Goal: Task Accomplishment & Management: Complete application form

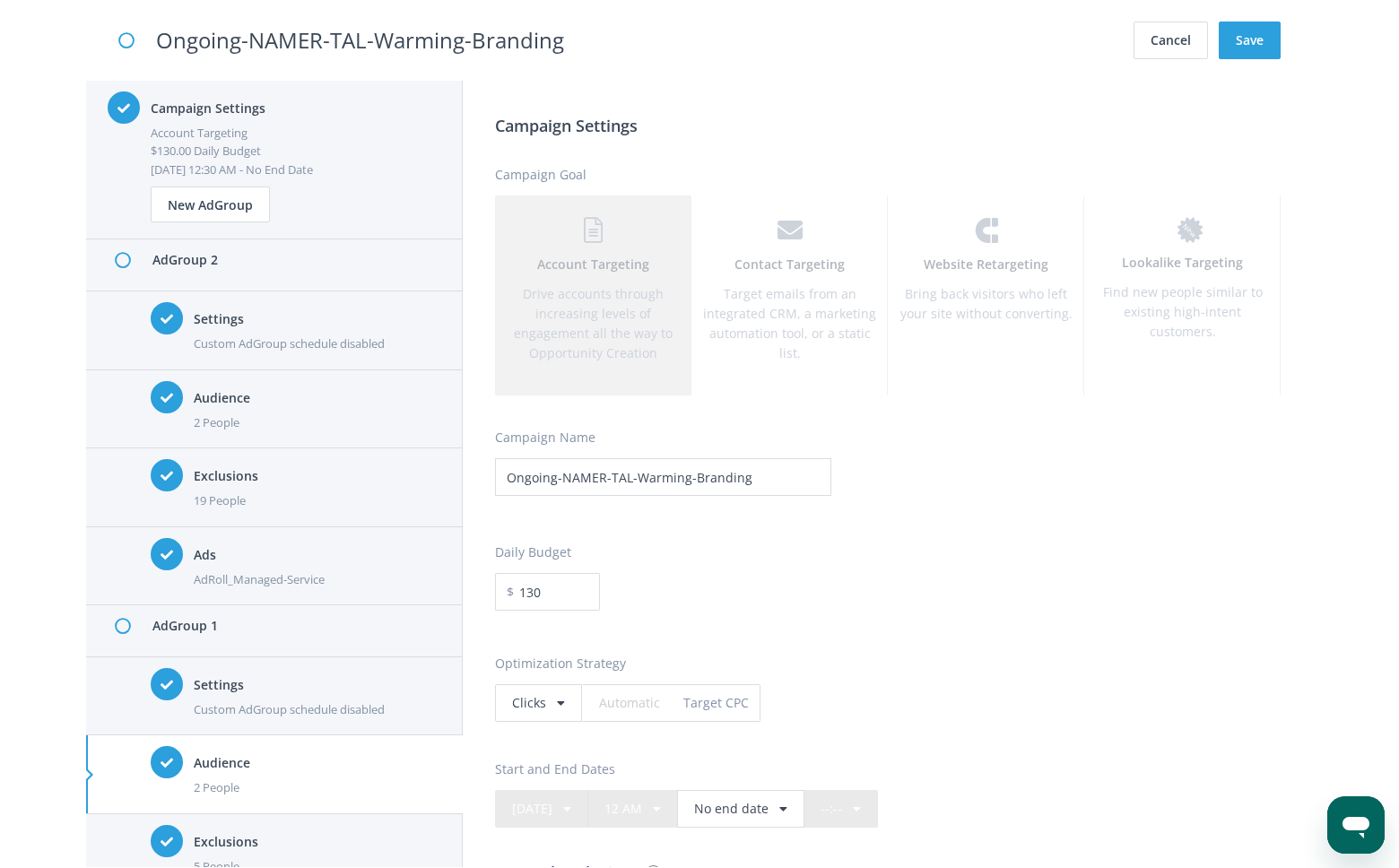
scroll to position [4539, 0]
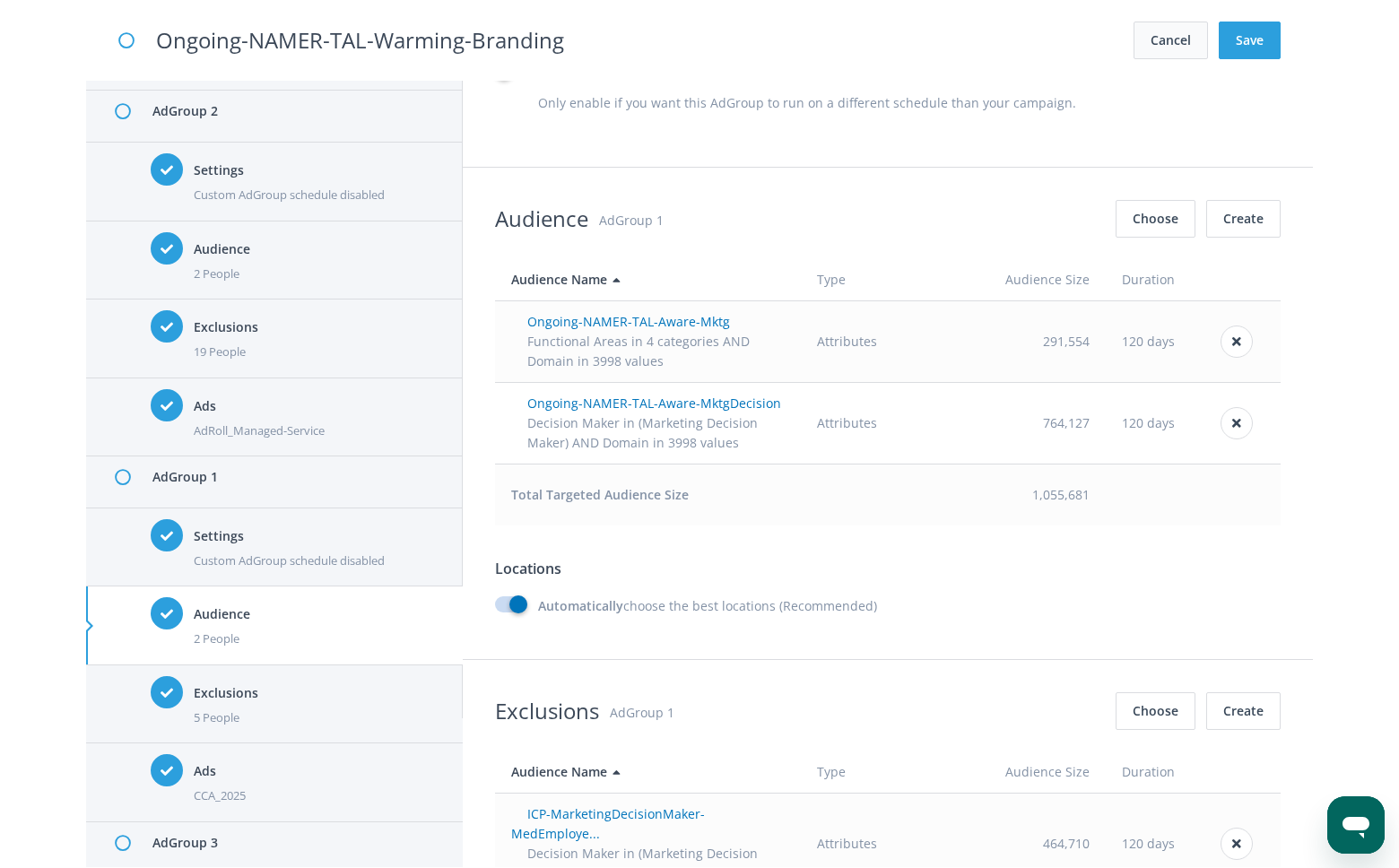
click at [1160, 42] on button "Cancel" at bounding box center [1171, 40] width 75 height 37
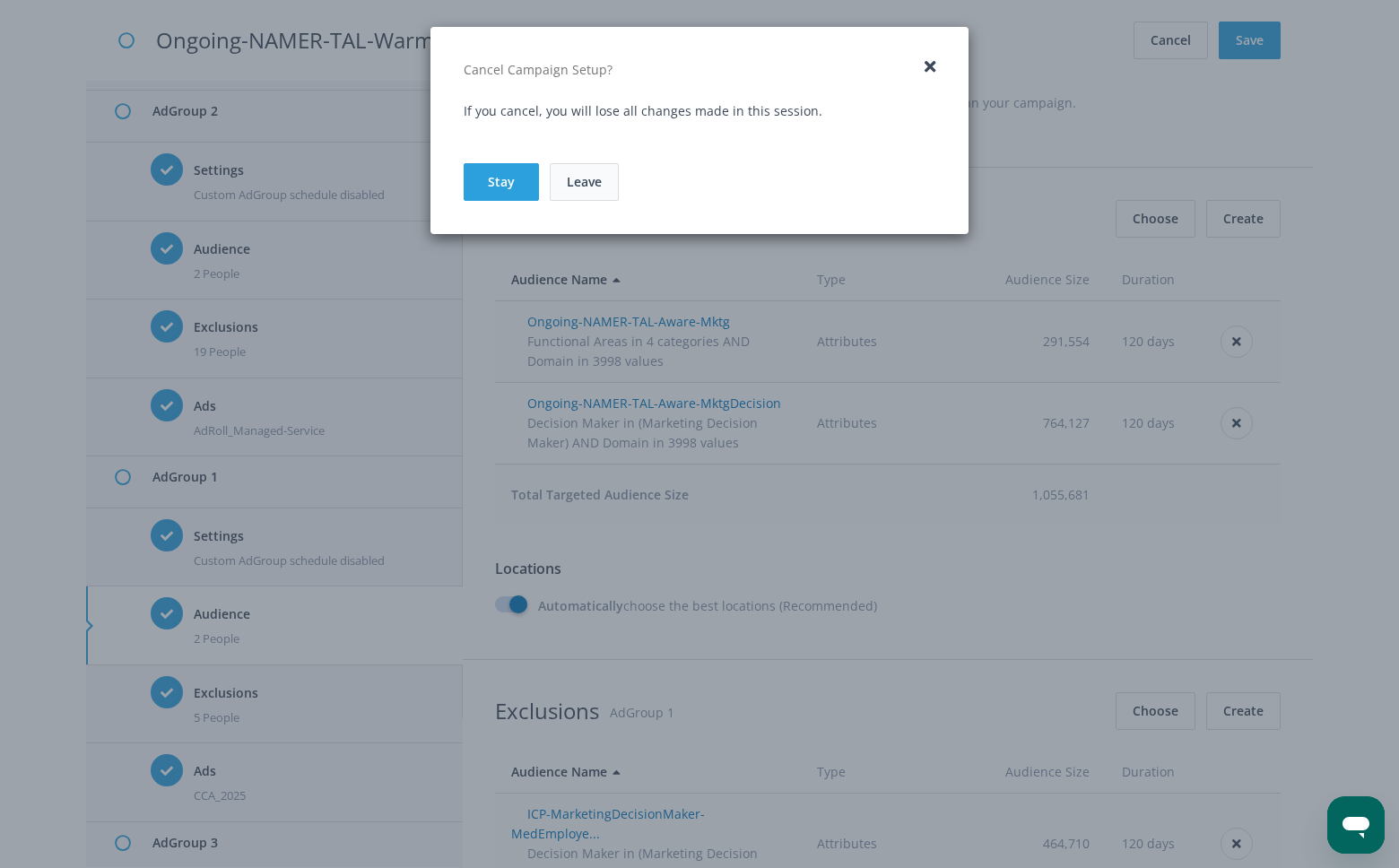
click at [587, 174] on link "Leave" at bounding box center [585, 182] width 69 height 37
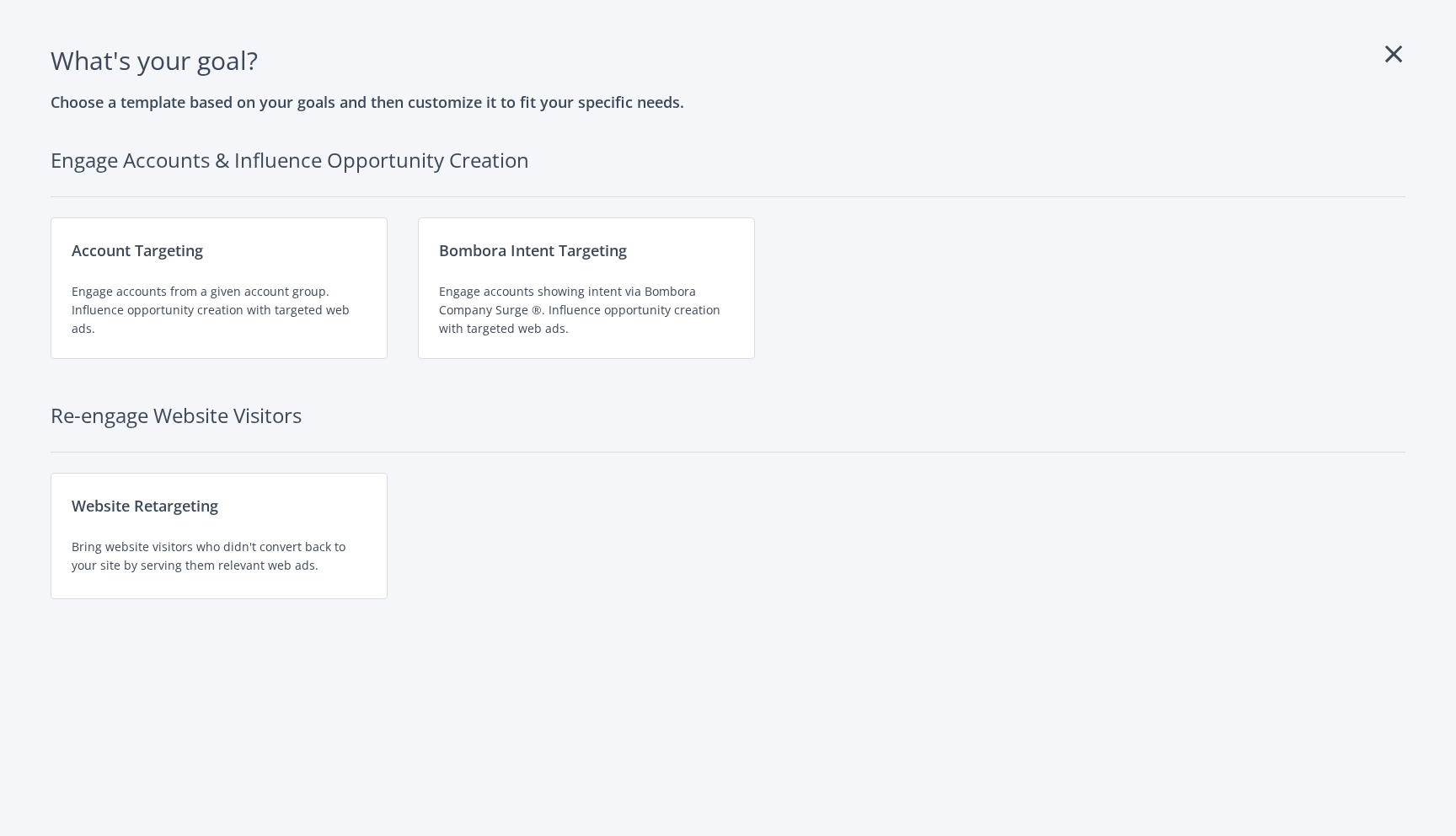
click at [1392, 50] on icon at bounding box center [1394, 54] width 17 height 27
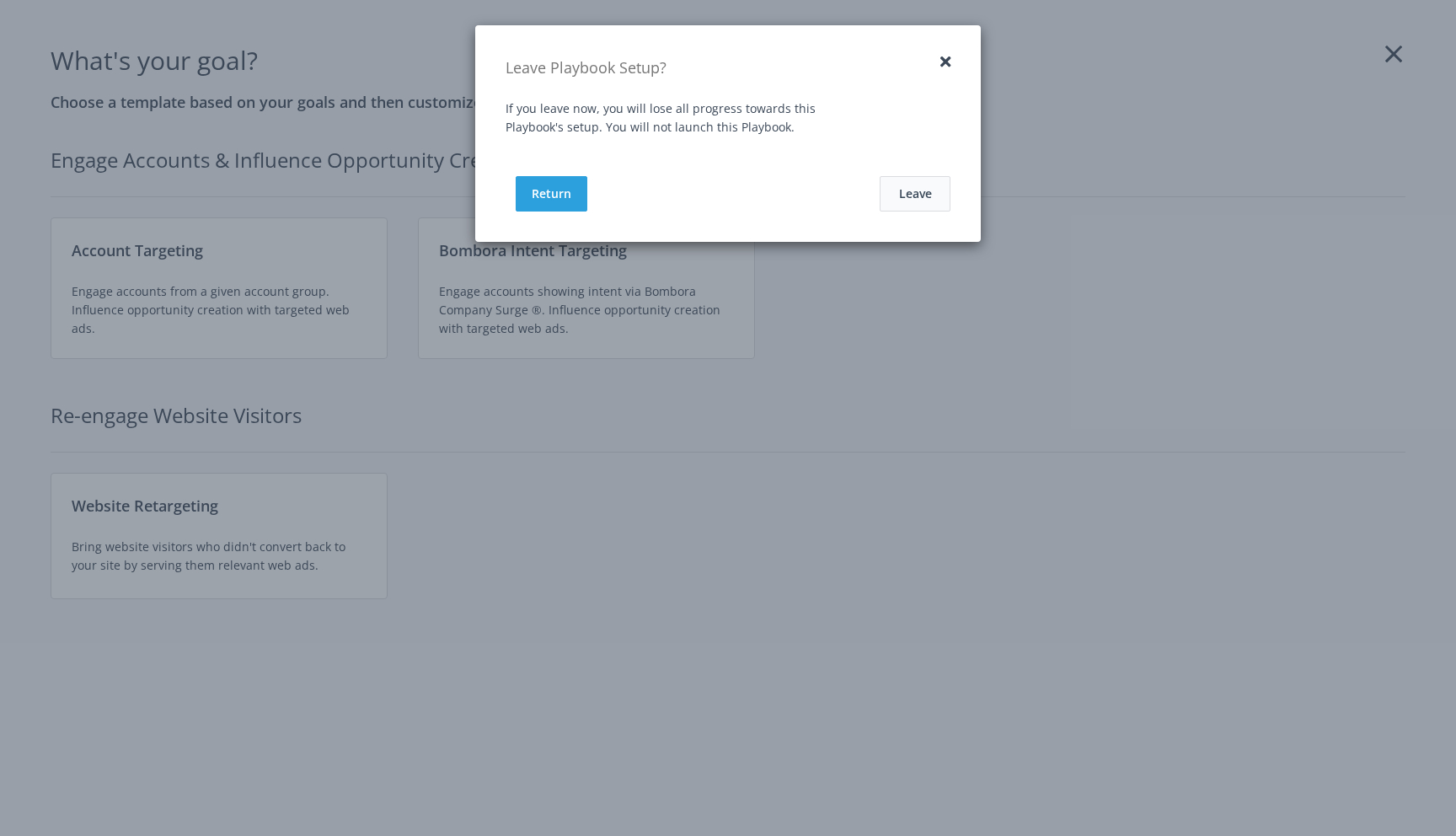
click at [897, 198] on button "Leave" at bounding box center [915, 193] width 71 height 35
